Goal: Transaction & Acquisition: Purchase product/service

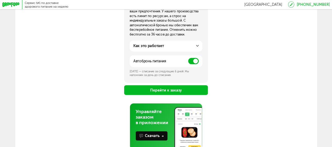
scroll to position [82, 0]
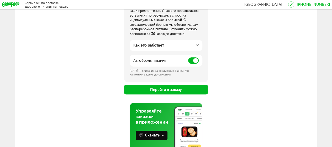
click at [190, 91] on button "Перейти к заказу" at bounding box center [166, 90] width 84 height 10
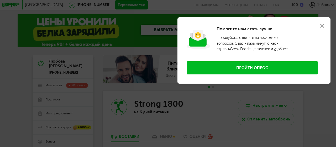
click at [323, 27] on use at bounding box center [322, 26] width 4 height 4
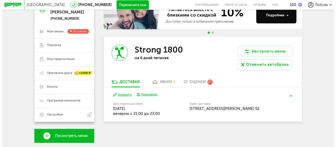
scroll to position [52, 0]
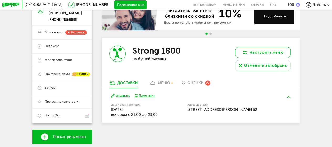
click at [267, 51] on button "Настроить меню" at bounding box center [262, 52] width 55 height 11
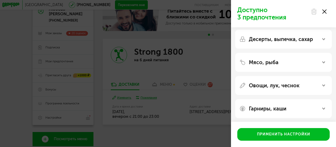
scroll to position [26, 0]
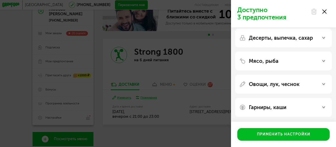
click at [323, 86] on div "Овощи, лук, чеснок" at bounding box center [283, 84] width 88 height 6
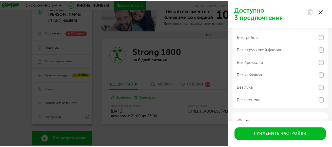
scroll to position [119, 0]
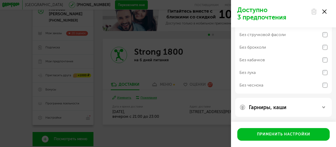
click at [326, 9] on div at bounding box center [319, 11] width 22 height 10
click at [325, 11] on use at bounding box center [324, 11] width 4 height 4
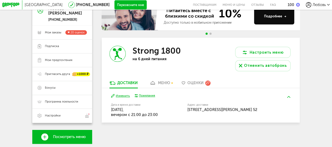
click at [158, 85] on div "меню" at bounding box center [164, 83] width 12 height 4
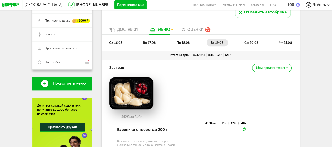
scroll to position [105, 0]
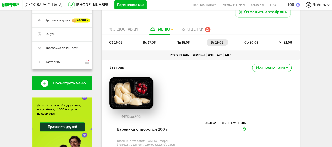
click at [284, 42] on span "чт 21.08" at bounding box center [285, 42] width 13 height 4
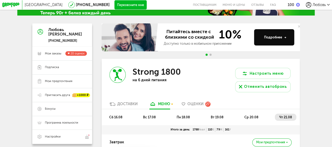
scroll to position [31, 0]
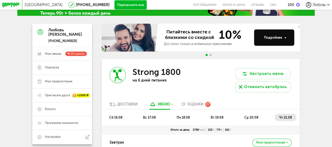
click at [50, 60] on link "Мои заказы 20 оценок" at bounding box center [62, 54] width 60 height 14
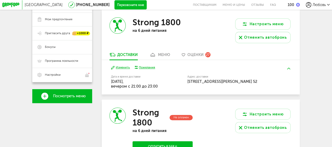
scroll to position [119, 0]
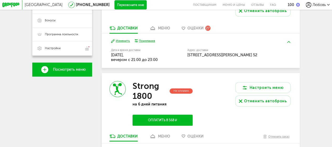
click at [161, 30] on div "меню" at bounding box center [164, 28] width 12 height 4
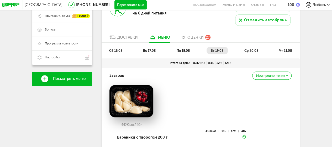
scroll to position [90, 0]
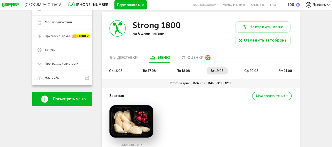
click at [255, 70] on span "ср 20.08" at bounding box center [251, 71] width 14 height 4
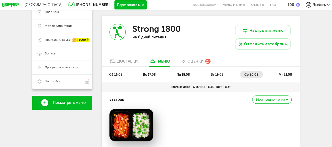
scroll to position [83, 0]
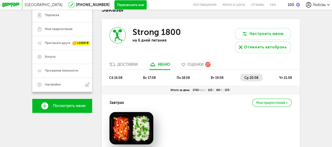
click at [79, 107] on span "Посмотреть меню" at bounding box center [69, 106] width 33 height 4
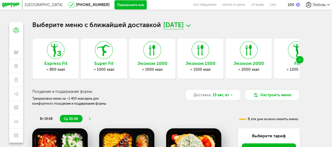
click at [300, 60] on icon "Next slide" at bounding box center [299, 60] width 1 height 2
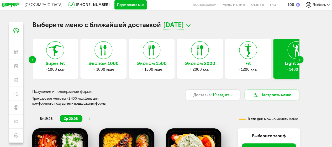
click at [300, 60] on icon "Next slide" at bounding box center [299, 60] width 1 height 2
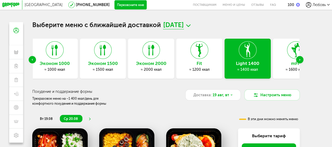
click at [300, 60] on icon "Next slide" at bounding box center [299, 60] width 1 height 2
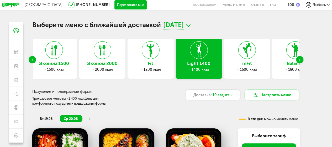
click at [300, 60] on icon "Next slide" at bounding box center [299, 60] width 1 height 2
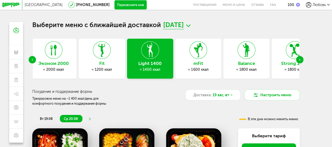
click at [300, 60] on icon "Next slide" at bounding box center [299, 60] width 1 height 2
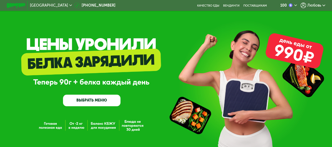
click at [315, 4] on span "Любовь" at bounding box center [314, 6] width 14 height 4
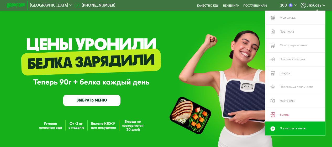
click at [292, 16] on link "Мои заказы" at bounding box center [295, 18] width 60 height 14
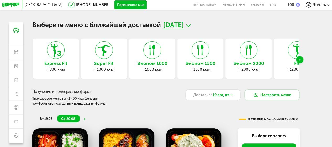
click at [303, 59] on div "Next slide" at bounding box center [299, 59] width 7 height 7
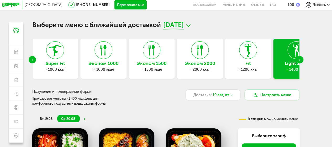
click at [303, 59] on div "Next slide" at bounding box center [299, 59] width 7 height 7
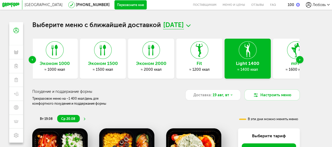
click at [303, 59] on div "Next slide" at bounding box center [299, 59] width 7 height 7
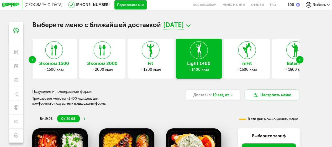
click at [303, 59] on div "Next slide" at bounding box center [299, 59] width 7 height 7
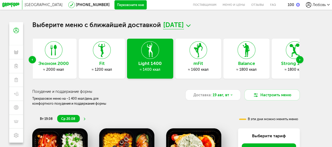
click at [301, 59] on div "Next slide" at bounding box center [299, 59] width 7 height 7
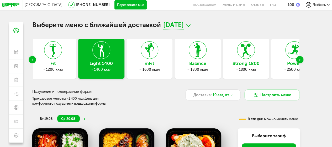
click at [258, 60] on div "Strong 1800 ≈ 1800 ккал" at bounding box center [246, 59] width 46 height 40
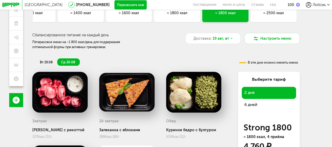
scroll to position [57, 0]
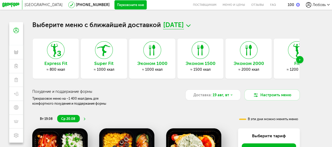
click at [300, 61] on use "Next slide" at bounding box center [299, 60] width 1 height 2
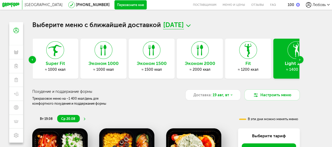
click at [300, 61] on use "Next slide" at bounding box center [299, 60] width 1 height 2
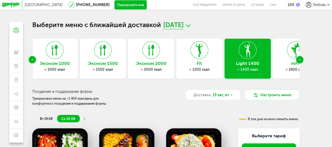
click at [300, 61] on use "Next slide" at bounding box center [299, 60] width 1 height 2
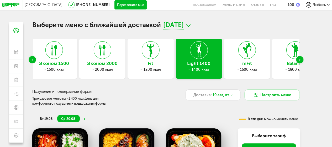
click at [300, 61] on use "Next slide" at bounding box center [299, 60] width 1 height 2
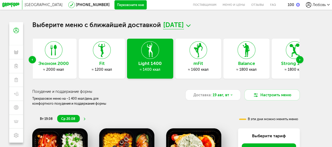
click at [300, 61] on use "Next slide" at bounding box center [299, 60] width 1 height 2
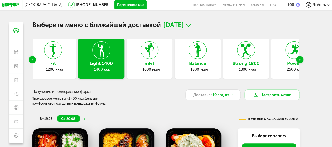
click at [300, 61] on use "Next slide" at bounding box center [299, 60] width 1 height 2
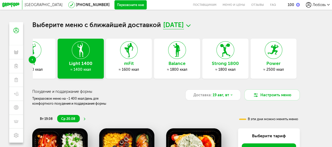
click at [322, 3] on span "Любовь" at bounding box center [318, 5] width 13 height 4
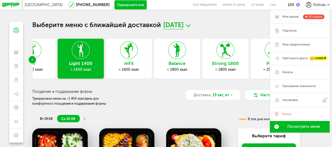
click at [310, 15] on span "20 оценок" at bounding box center [315, 16] width 14 height 3
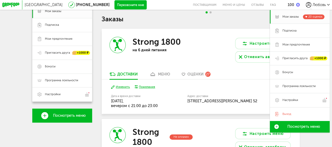
scroll to position [73, 0]
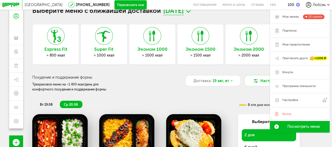
scroll to position [14, 0]
click at [187, 95] on div "Express Fit ≈ 800 ккал Super Fit ≈ 1000 ккал Эконом 1000 ≈ 1000 ккал Эконом 150…" at bounding box center [165, 135] width 267 height 223
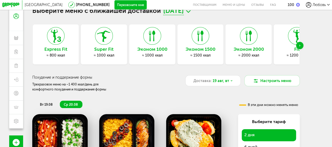
click at [301, 47] on div "Next slide" at bounding box center [299, 45] width 7 height 7
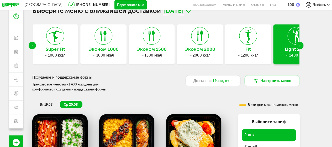
click at [301, 47] on div "Next slide" at bounding box center [299, 45] width 7 height 7
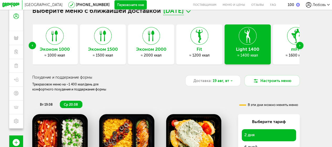
click at [301, 47] on div "Next slide" at bounding box center [299, 45] width 7 height 7
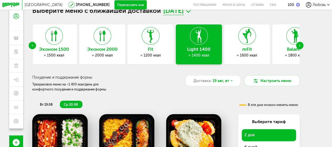
click at [301, 47] on div "Next slide" at bounding box center [299, 45] width 7 height 7
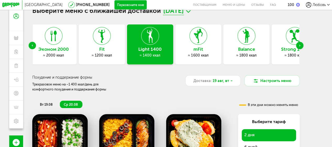
click at [301, 47] on div "Next slide" at bounding box center [299, 45] width 7 height 7
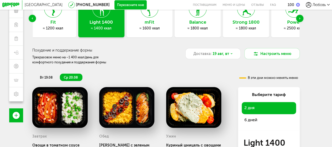
scroll to position [39, 0]
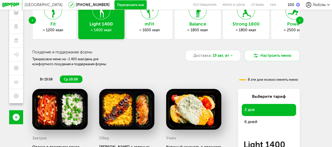
click at [314, 77] on div "[GEOGRAPHIC_DATA] [PHONE_NUMBER] Перезвоните мне поставщикам Меню и цены Отзывы…" at bounding box center [166, 54] width 332 height 187
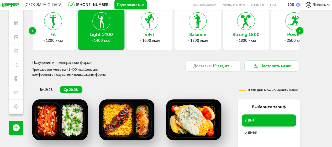
scroll to position [29, 0]
